Goal: Information Seeking & Learning: Learn about a topic

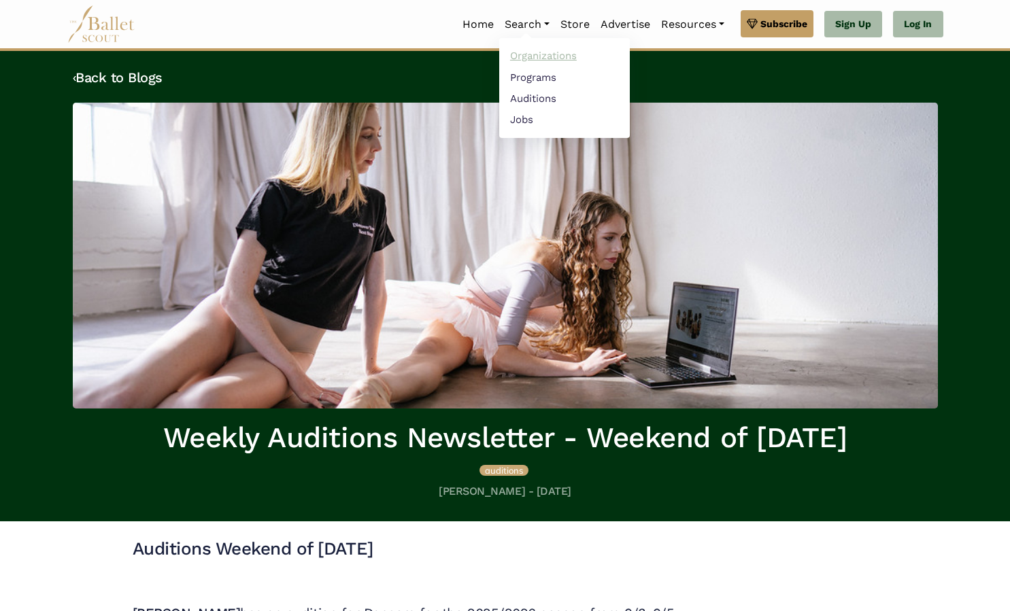
click at [529, 58] on link "Organizations" at bounding box center [564, 56] width 131 height 21
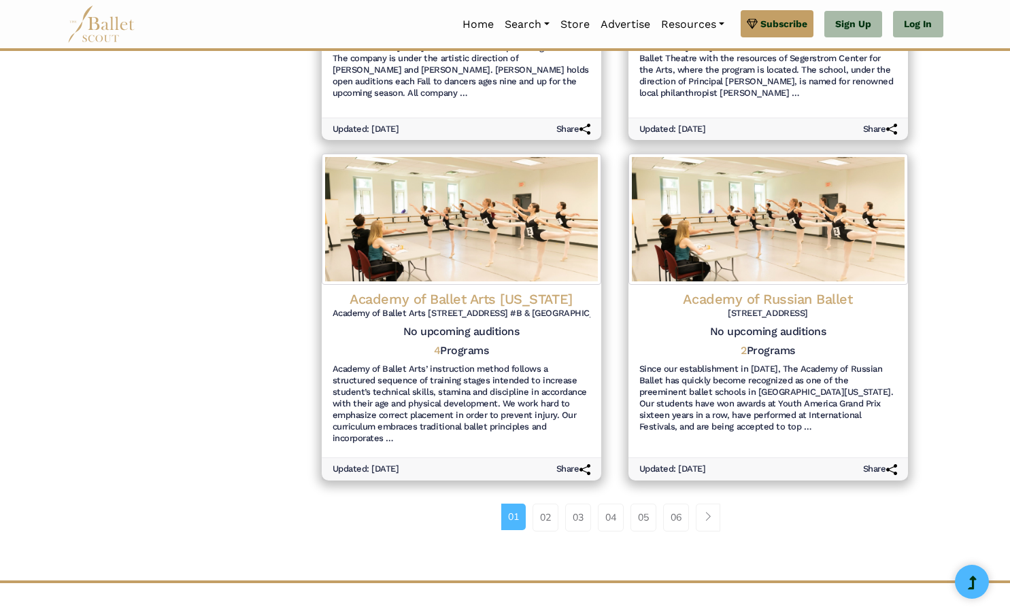
scroll to position [1439, 0]
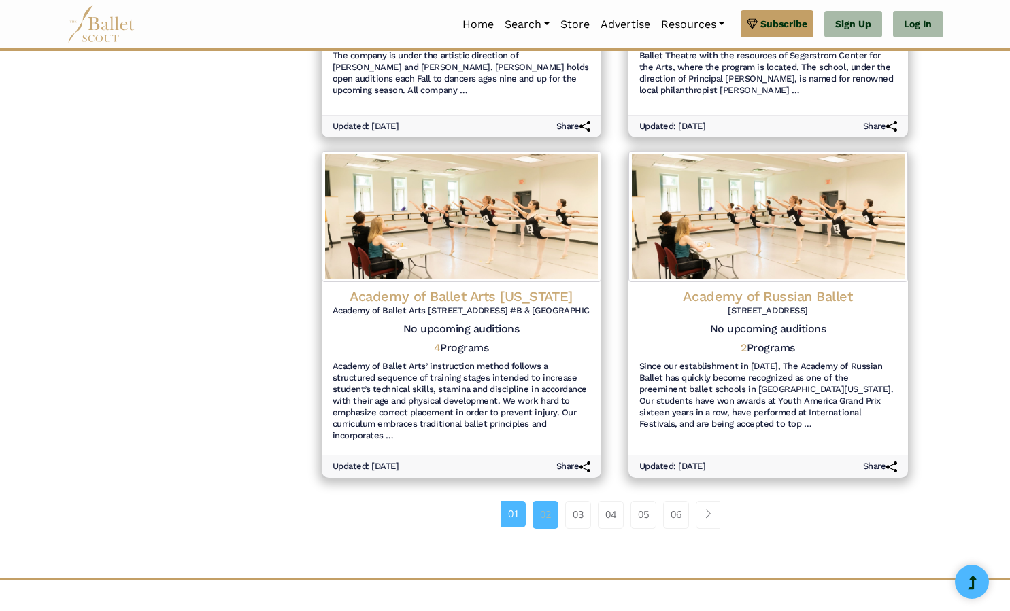
click at [546, 509] on link "02" at bounding box center [545, 514] width 26 height 27
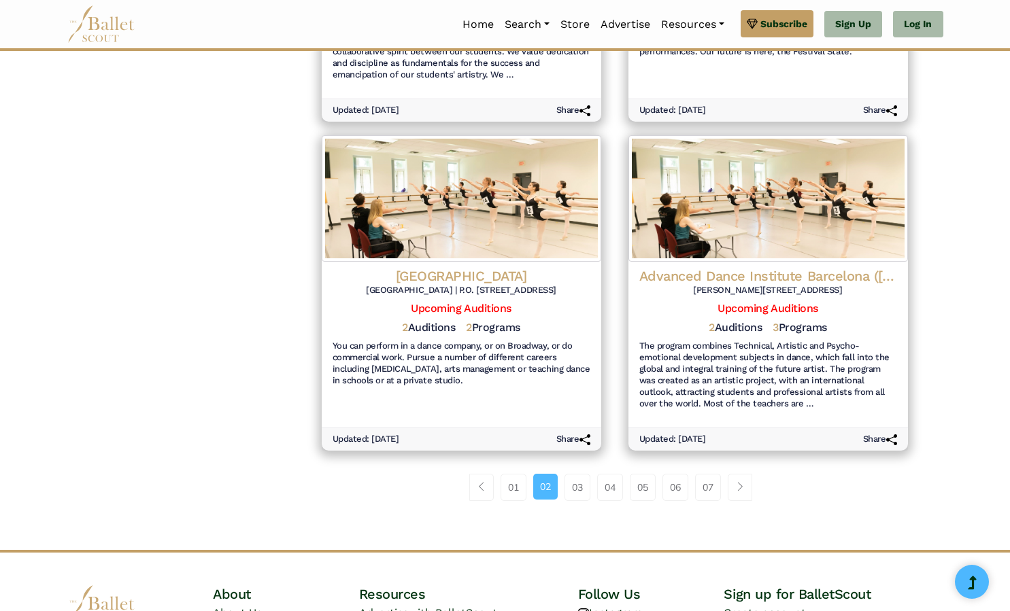
scroll to position [1546, 0]
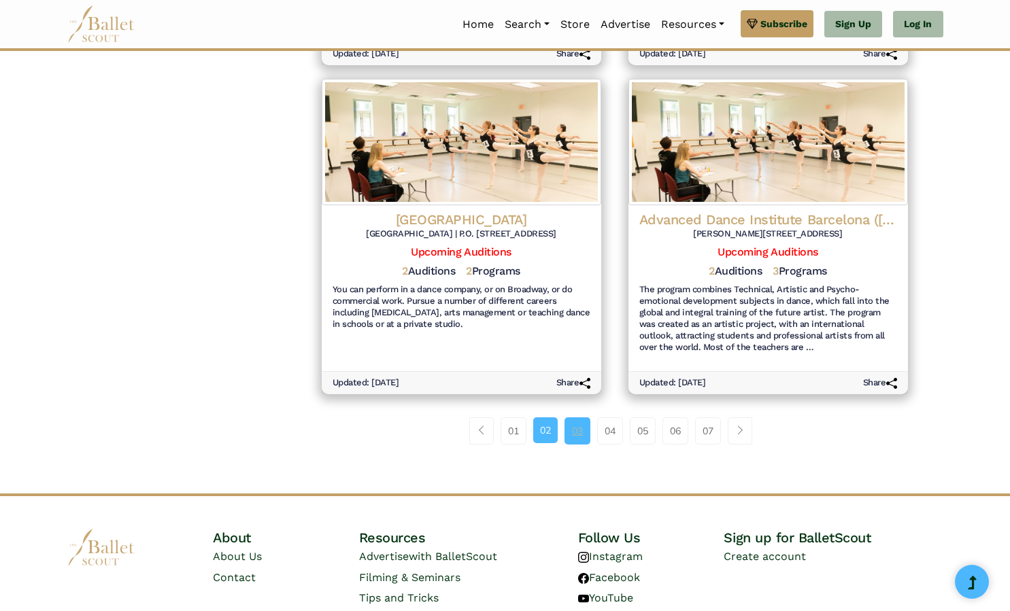
click at [577, 417] on link "03" at bounding box center [577, 430] width 26 height 27
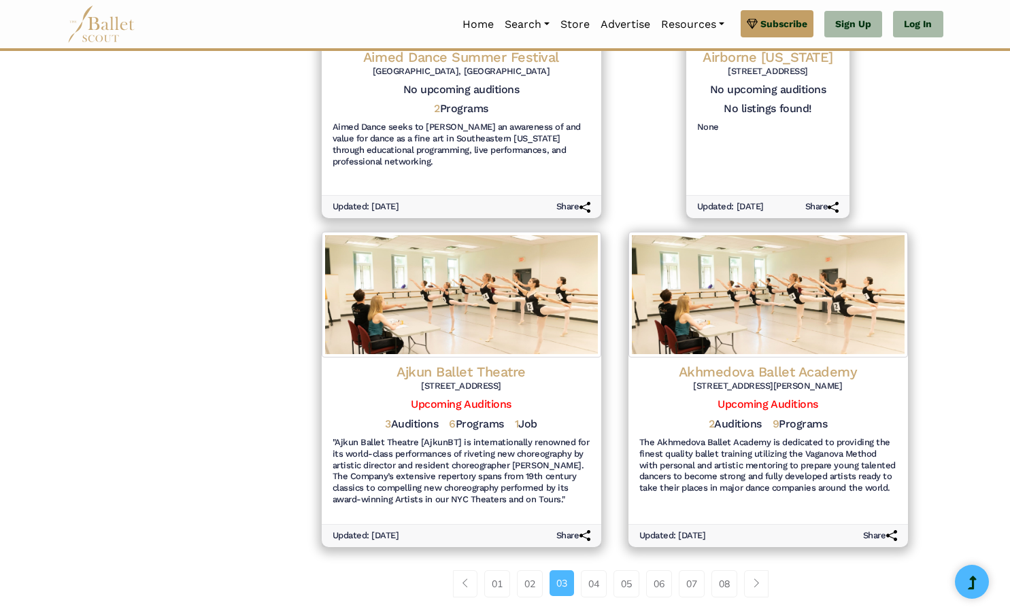
scroll to position [1325, 0]
click at [591, 570] on link "04" at bounding box center [594, 583] width 26 height 27
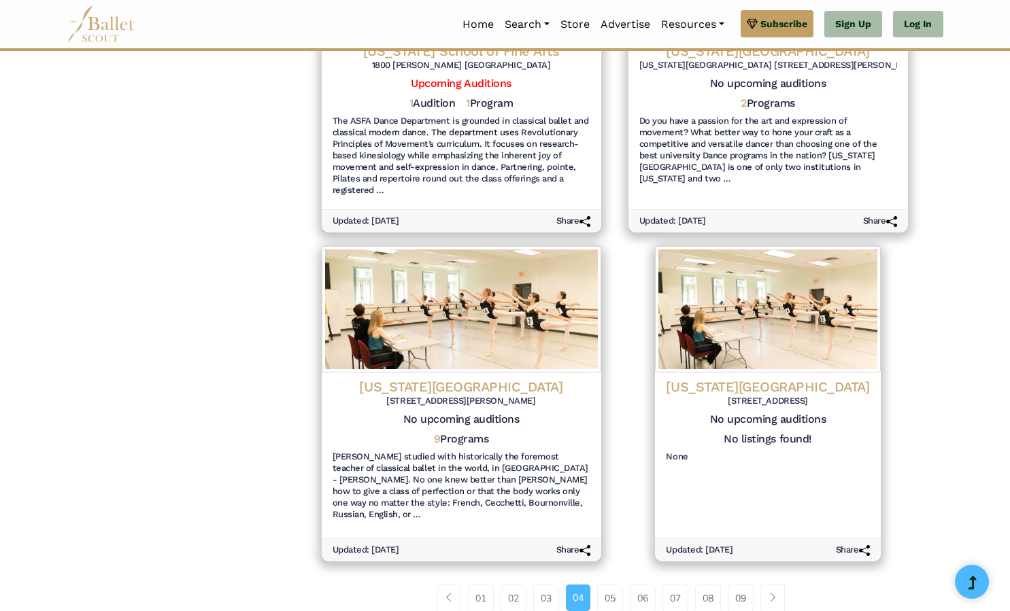
scroll to position [1368, 0]
click at [602, 585] on link "05" at bounding box center [610, 597] width 26 height 27
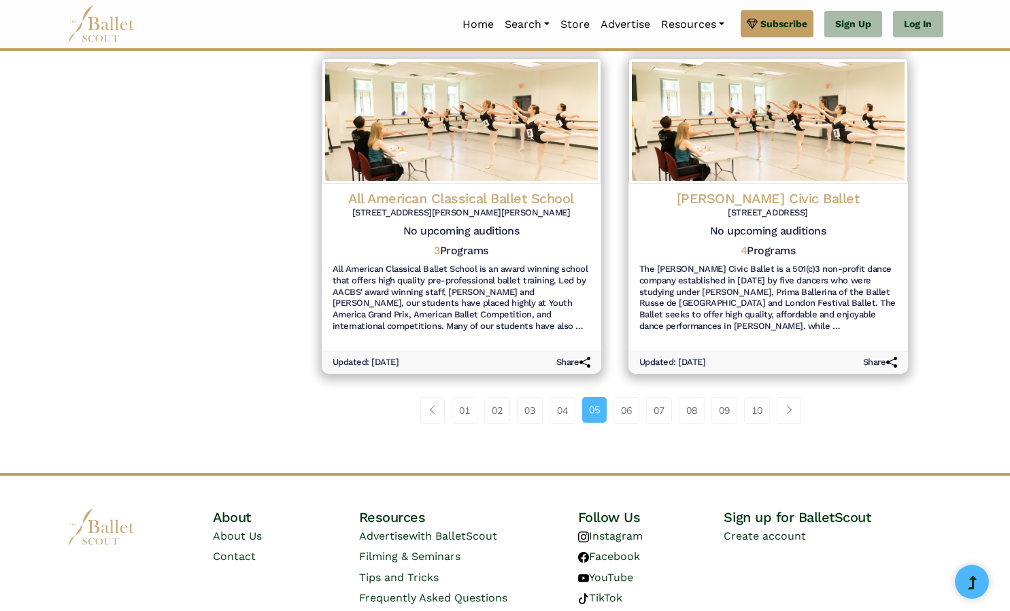
scroll to position [1541, 0]
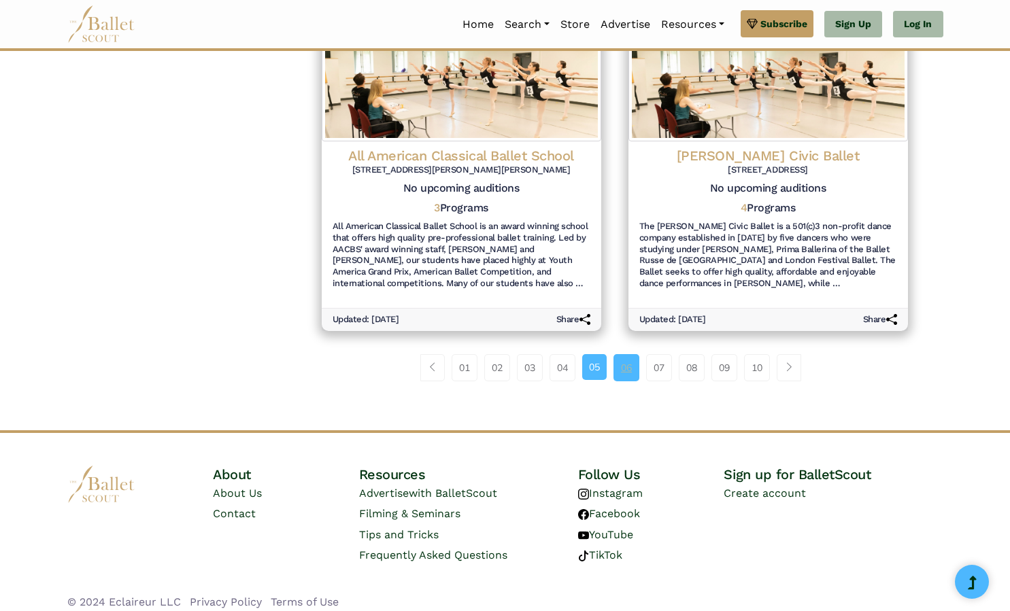
click at [627, 356] on link "06" at bounding box center [626, 367] width 26 height 27
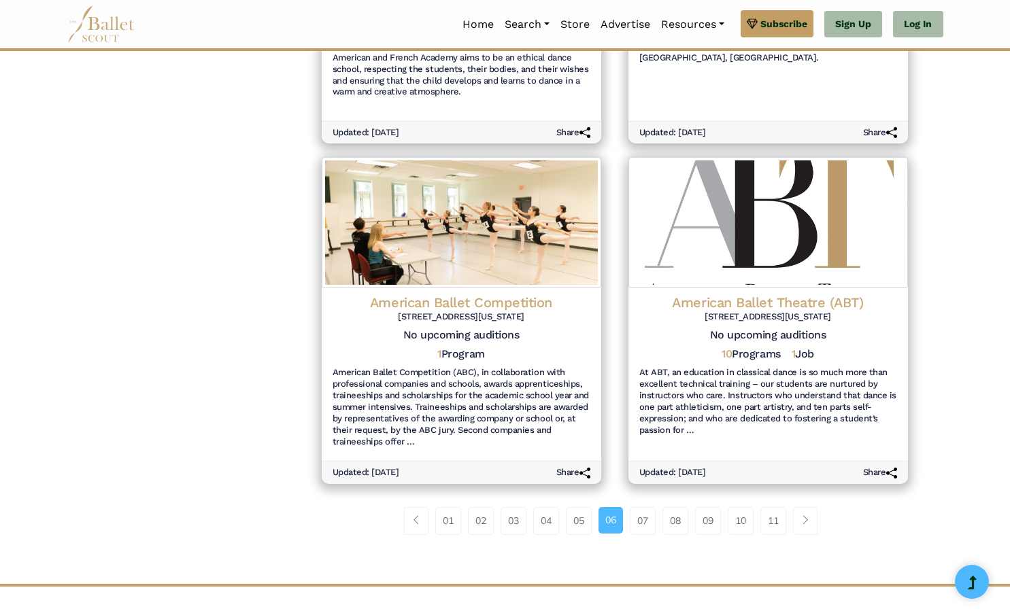
scroll to position [1586, 0]
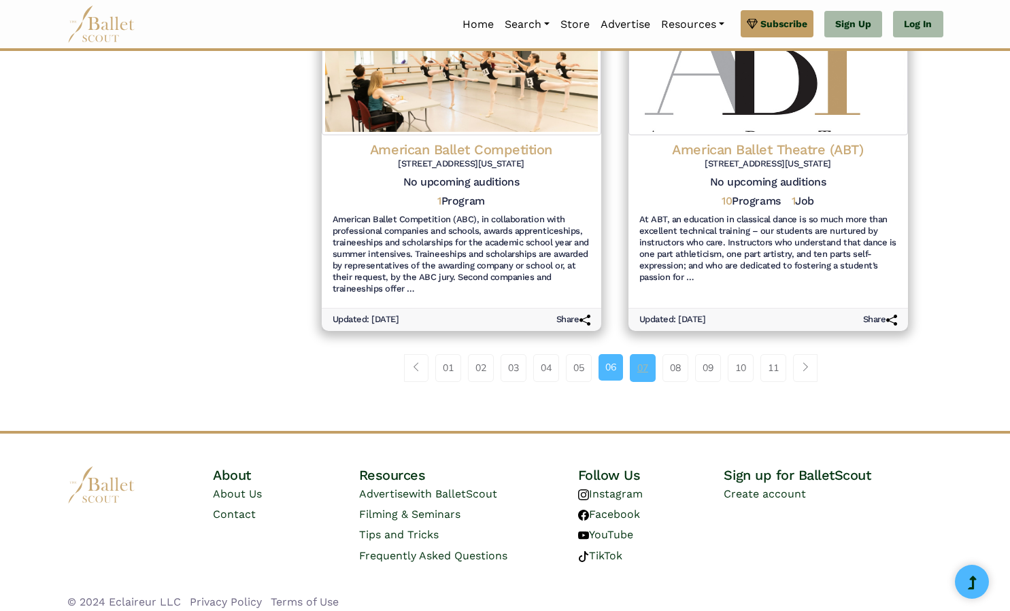
click at [645, 363] on link "07" at bounding box center [643, 367] width 26 height 27
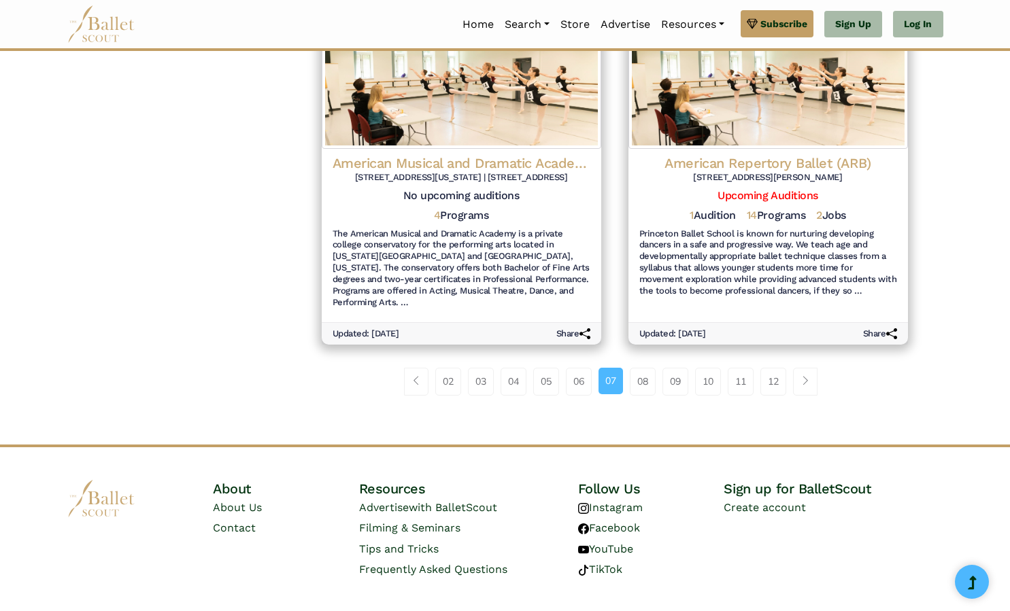
scroll to position [1552, 0]
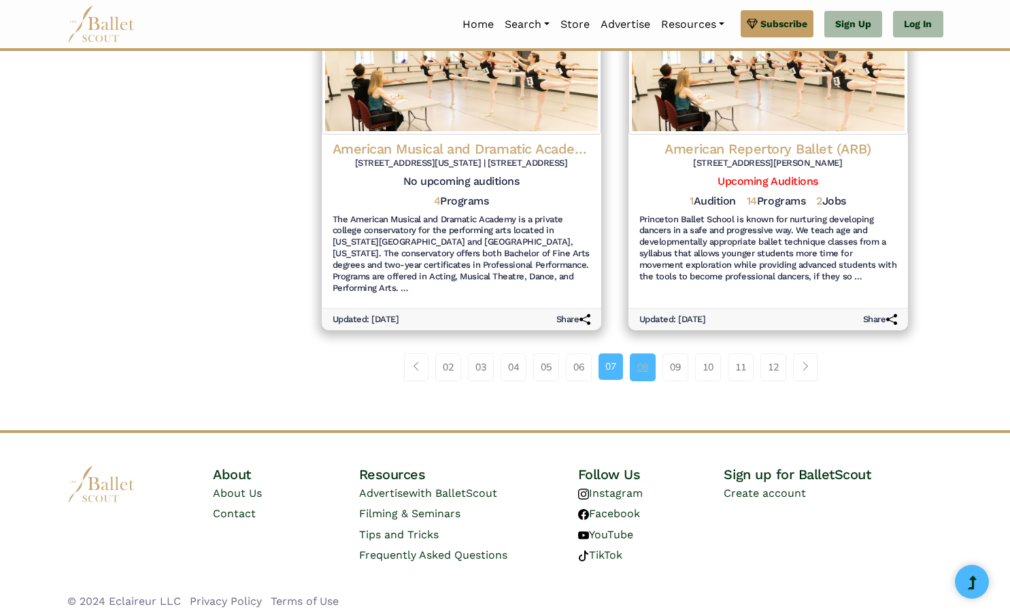
click at [648, 359] on link "08" at bounding box center [643, 367] width 26 height 27
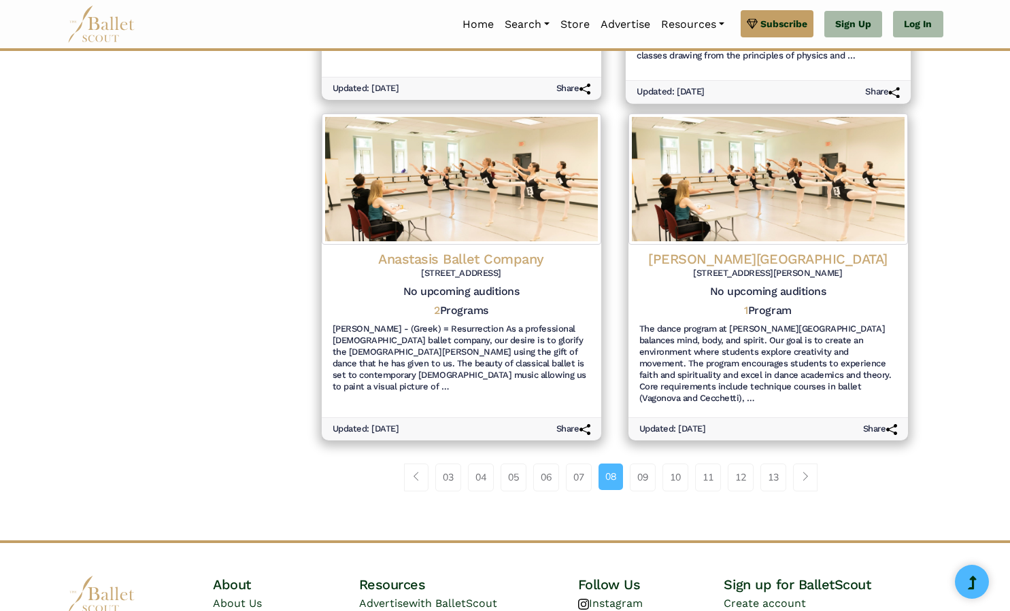
scroll to position [1510, 0]
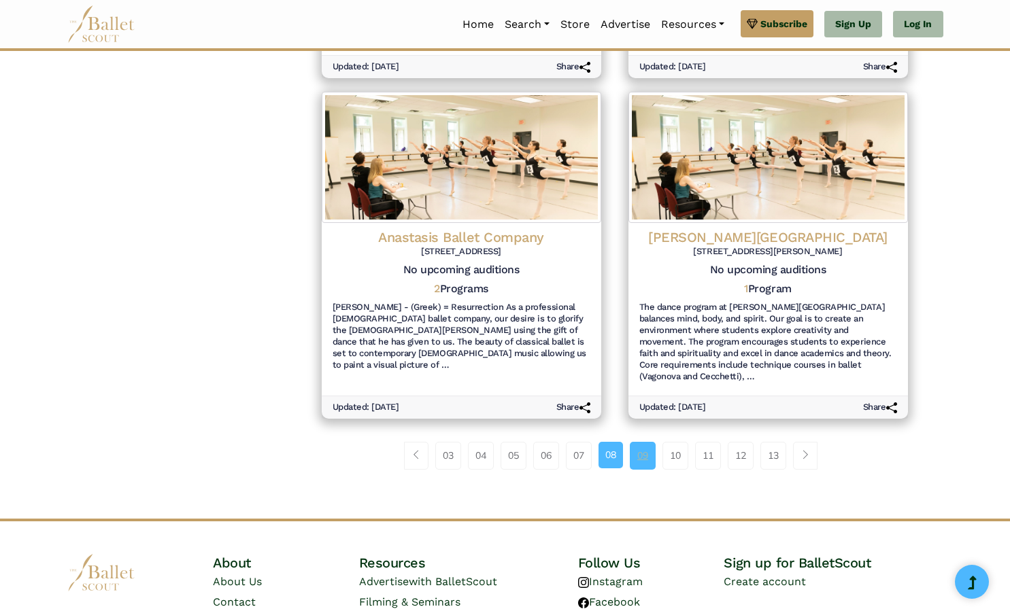
click at [634, 442] on link "09" at bounding box center [643, 455] width 26 height 27
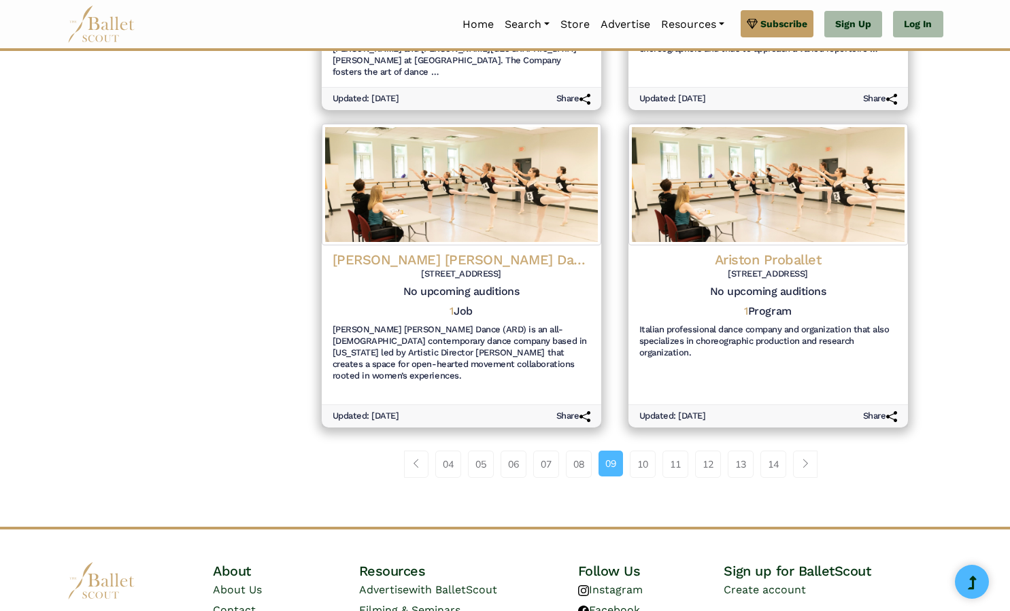
scroll to position [1450, 0]
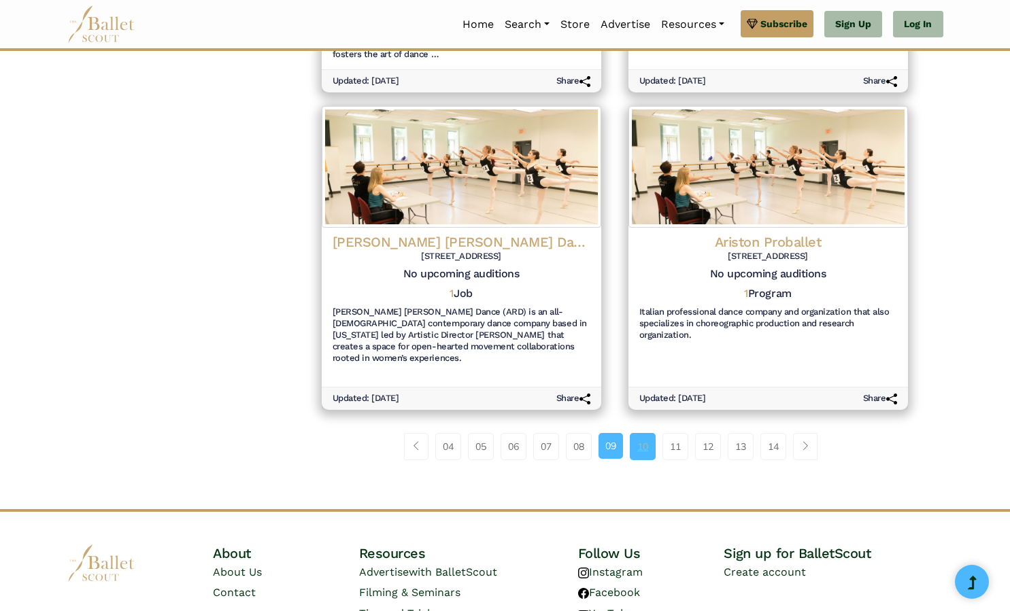
click at [641, 433] on link "10" at bounding box center [643, 446] width 26 height 27
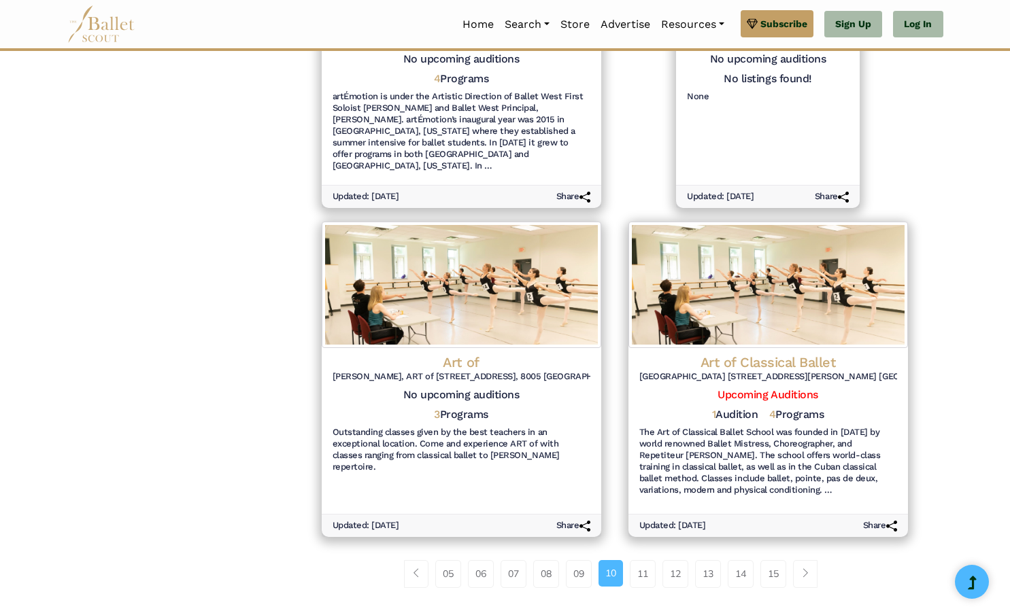
scroll to position [1586, 0]
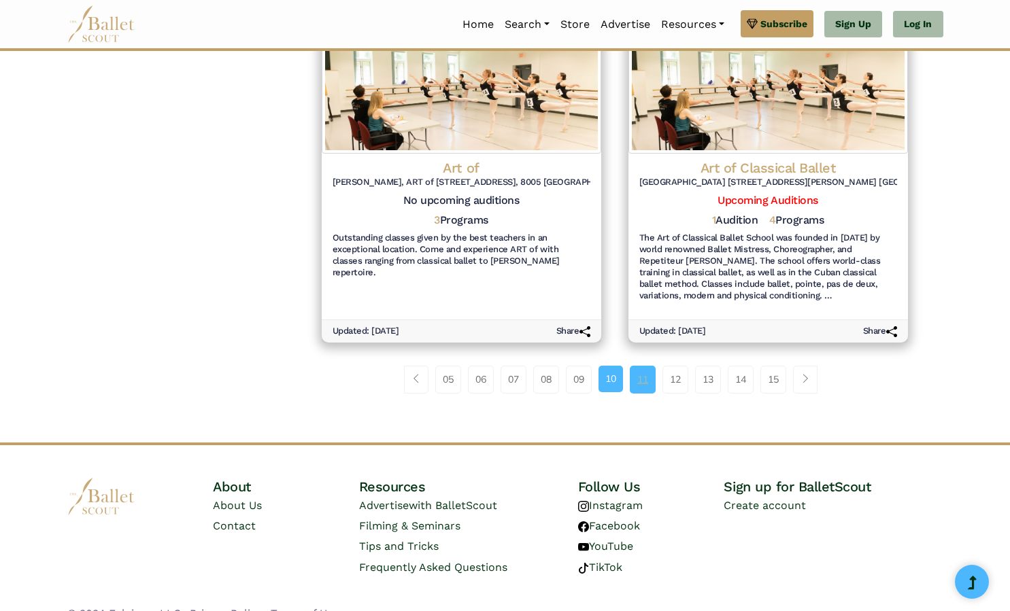
click at [640, 366] on link "11" at bounding box center [643, 379] width 26 height 27
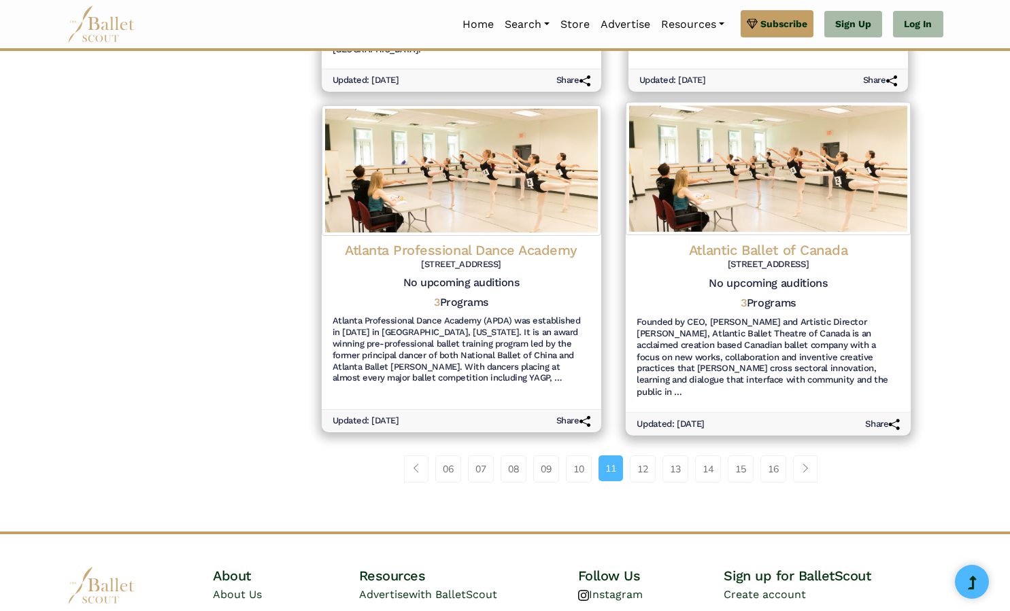
scroll to position [1563, 0]
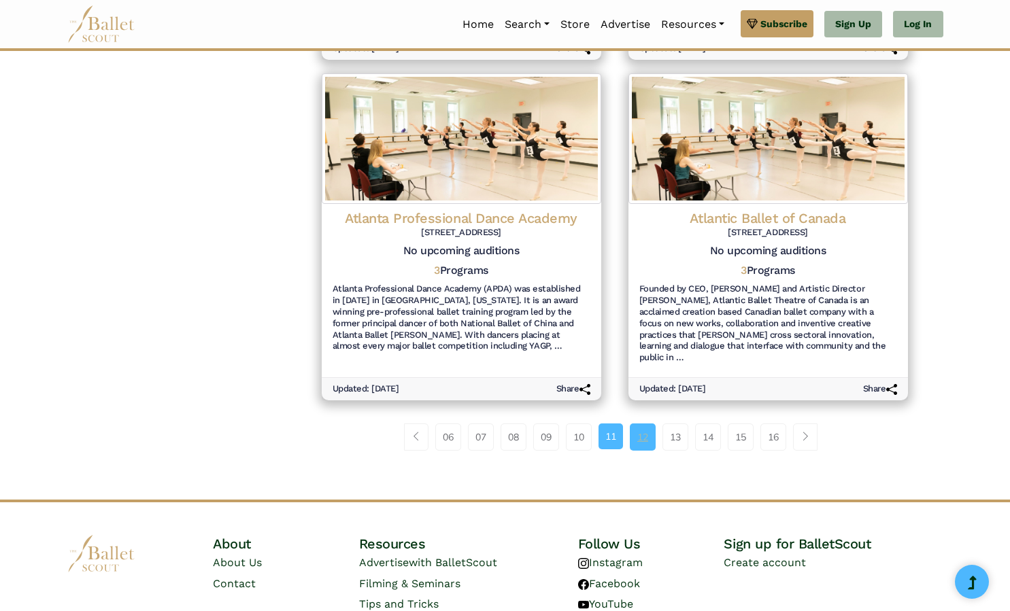
click at [643, 424] on link "12" at bounding box center [643, 437] width 26 height 27
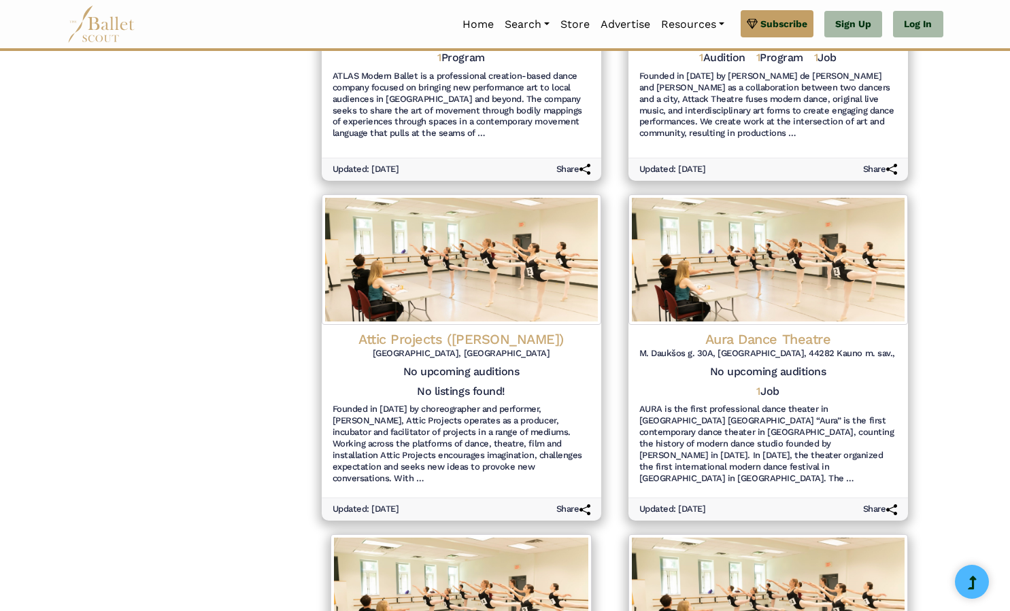
scroll to position [1227, 0]
